Goal: Check status: Check status

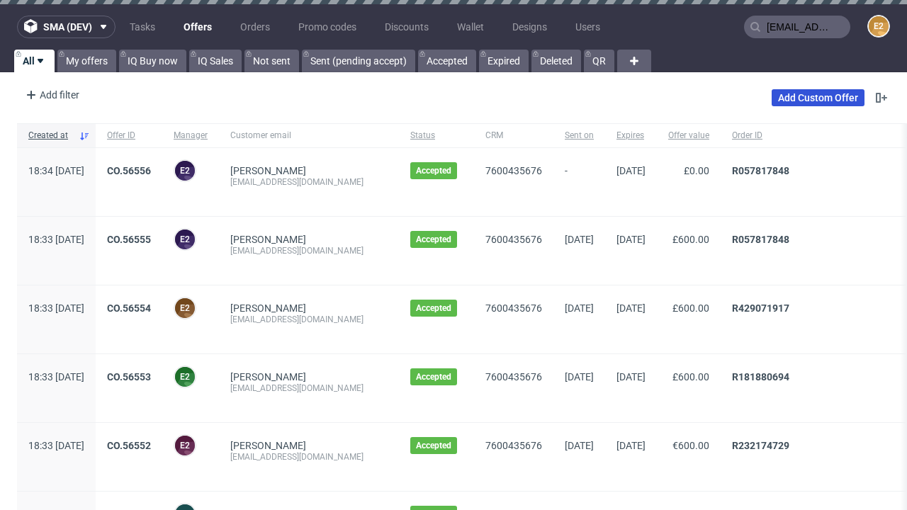
type input "[EMAIL_ADDRESS][DOMAIN_NAME]"
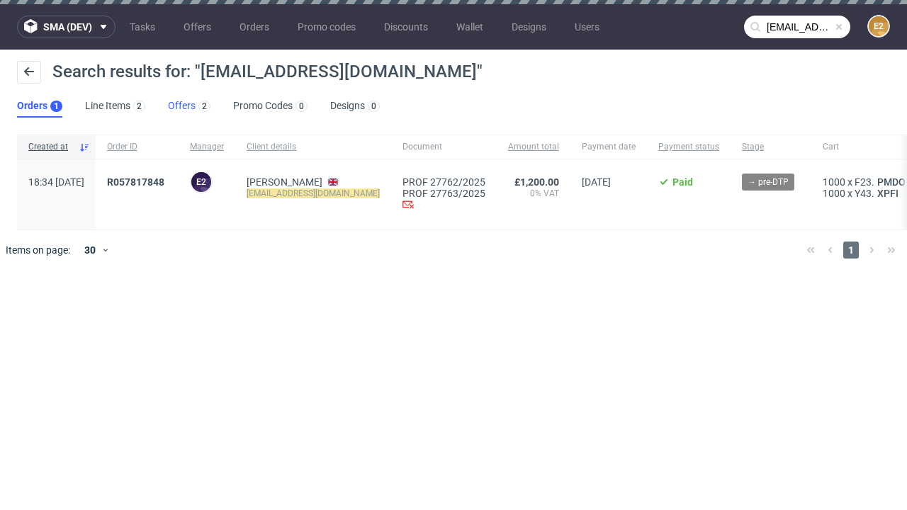
click at [189, 106] on link "Offers 2" at bounding box center [189, 106] width 42 height 23
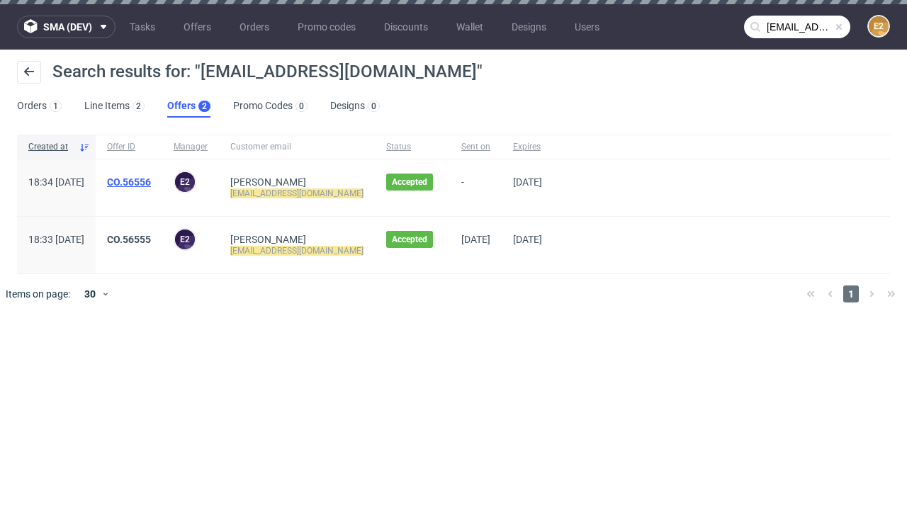
click at [151, 182] on link "CO.56556" at bounding box center [129, 181] width 44 height 11
